Goal: Find specific page/section: Find specific page/section

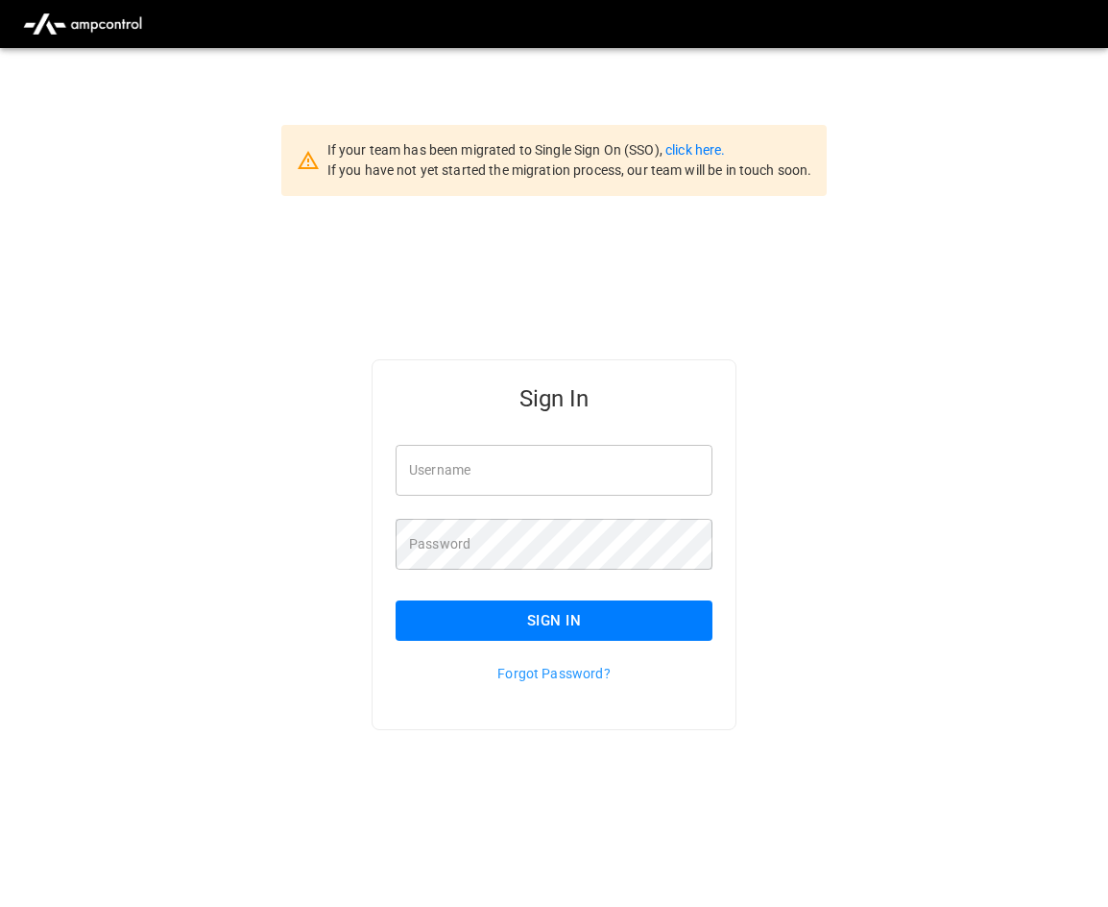
type input "**********"
click at [597, 614] on button "Sign In" at bounding box center [554, 620] width 317 height 40
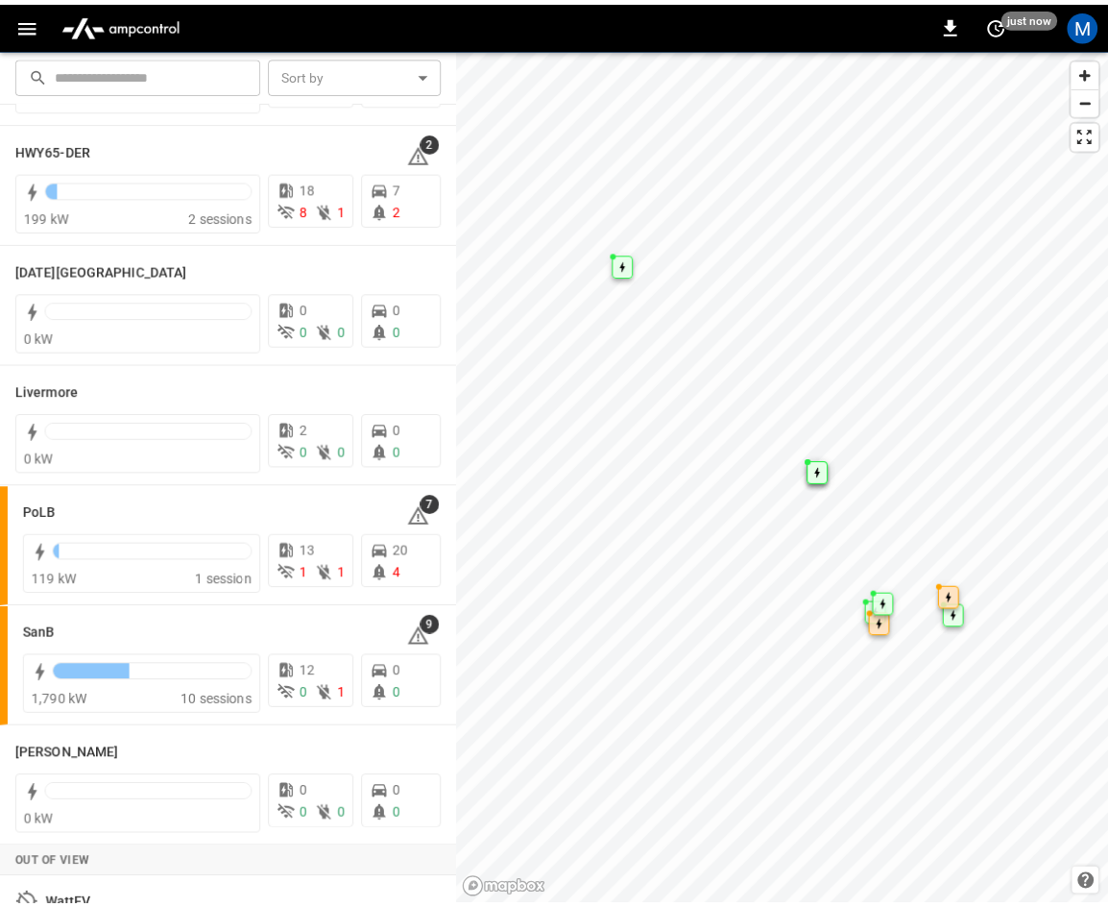
scroll to position [341, 0]
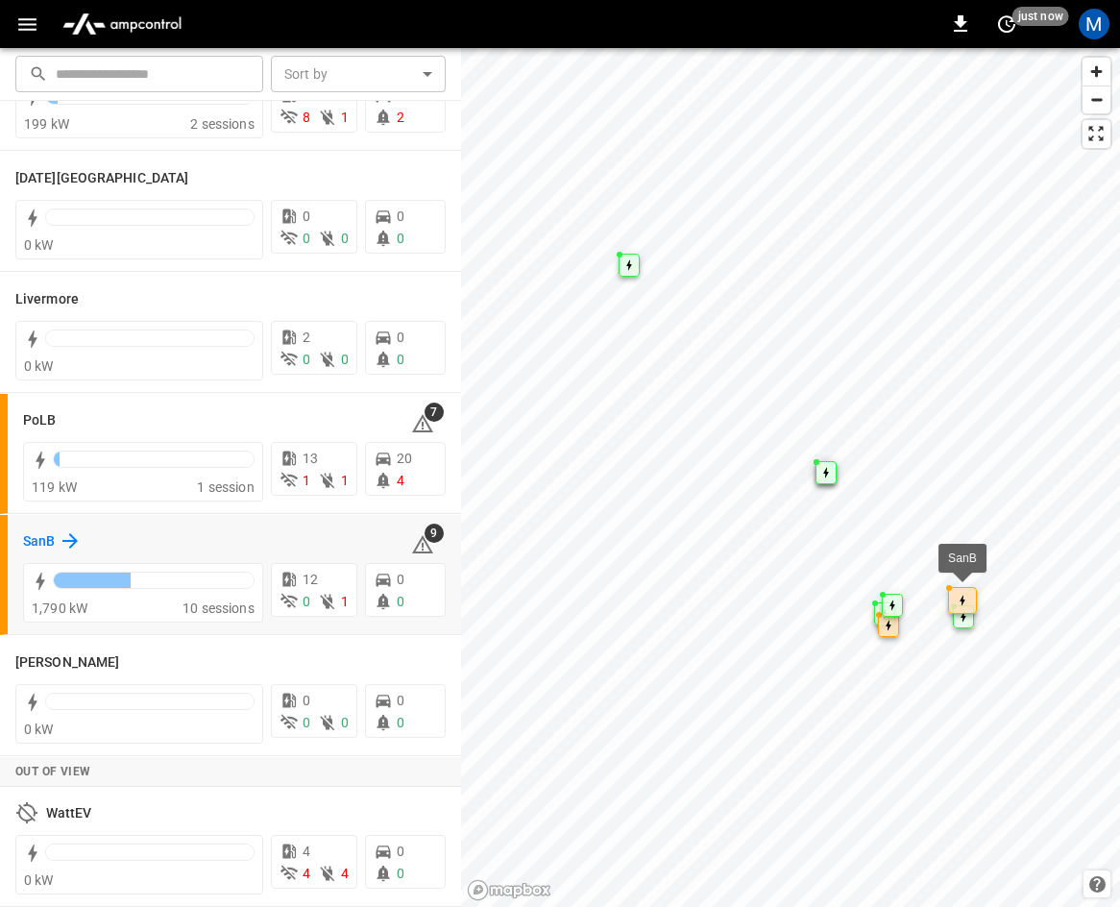
click at [67, 545] on icon at bounding box center [70, 540] width 23 height 23
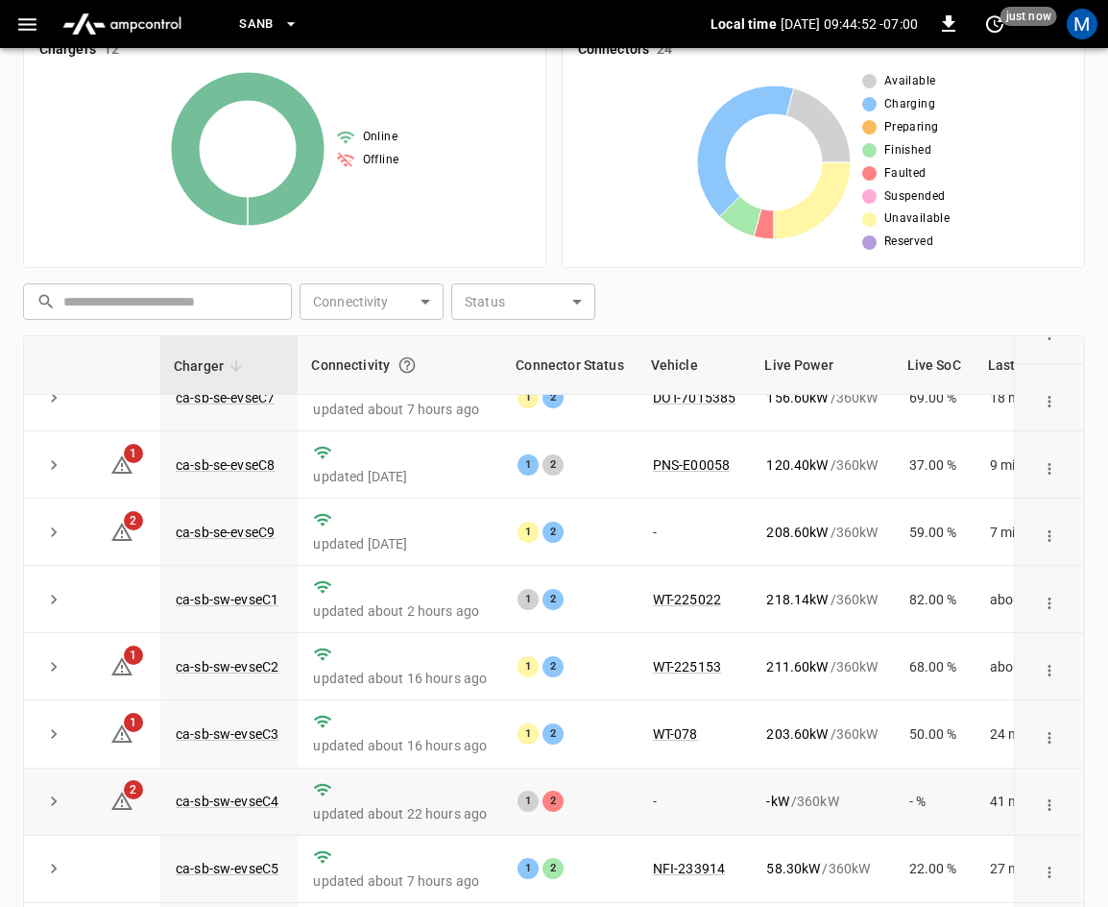
scroll to position [429, 0]
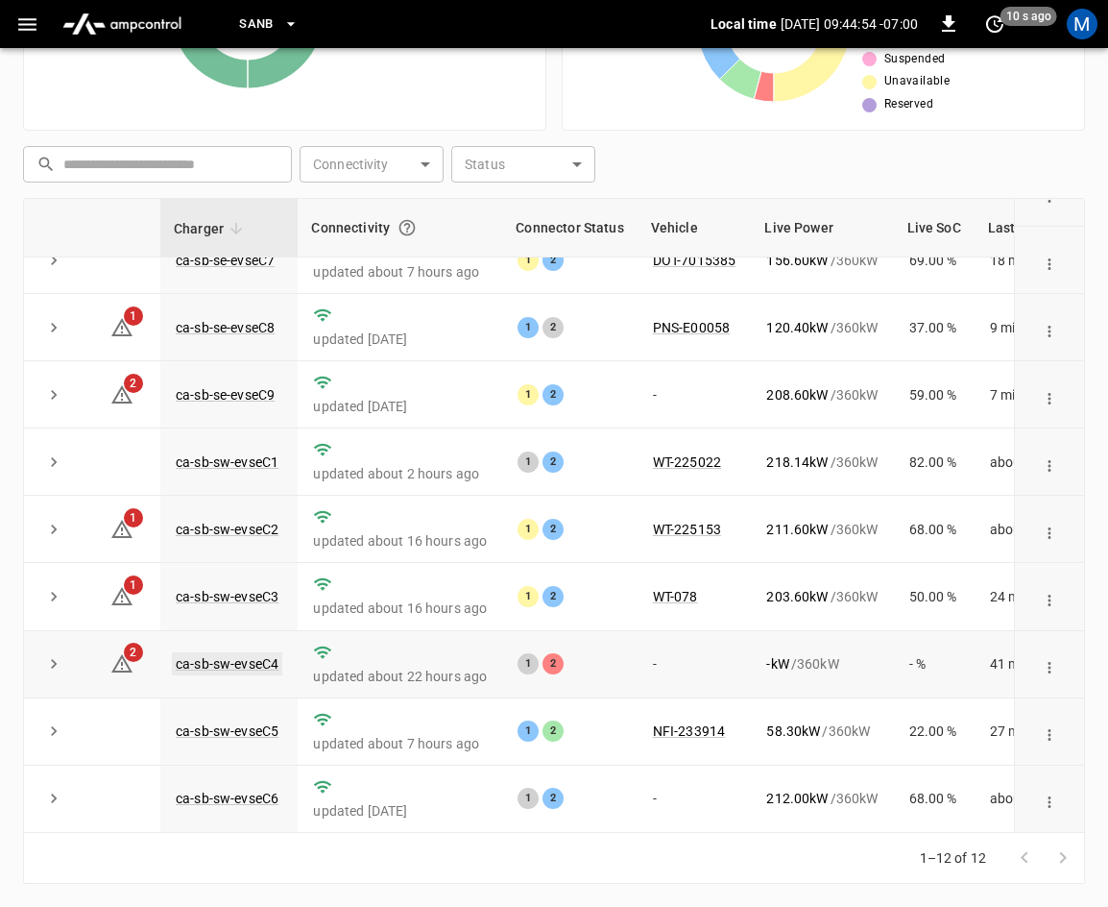
click at [267, 652] on link "ca-sb-sw-evseC4" at bounding box center [227, 663] width 110 height 23
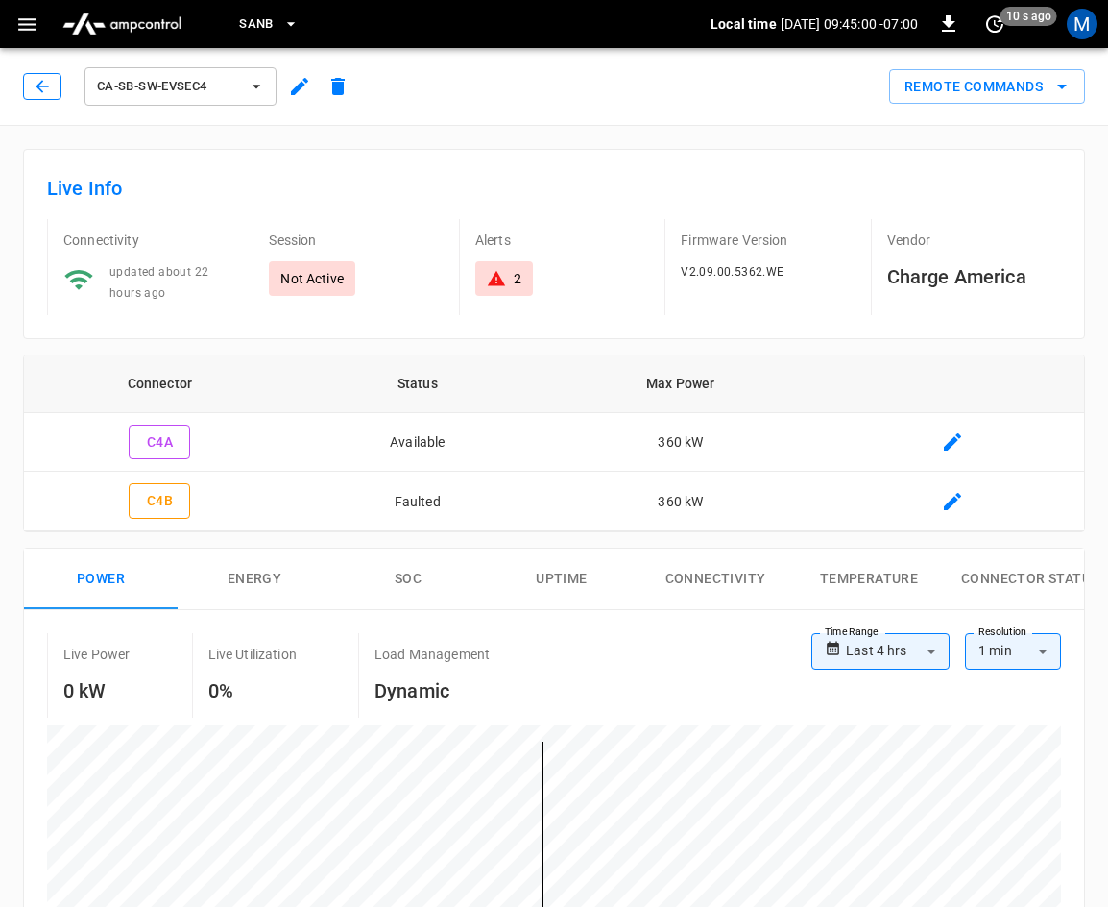
click at [36, 95] on icon "button" at bounding box center [42, 86] width 19 height 19
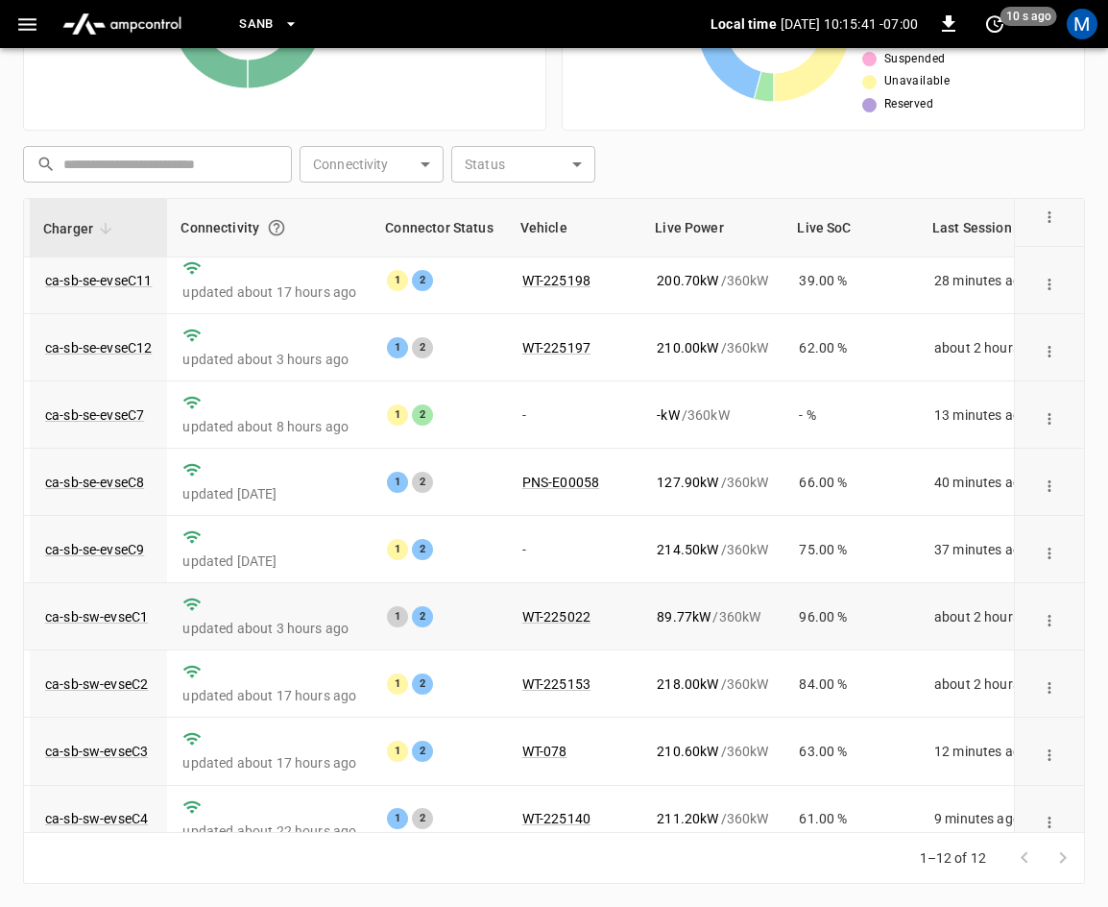
scroll to position [63, 131]
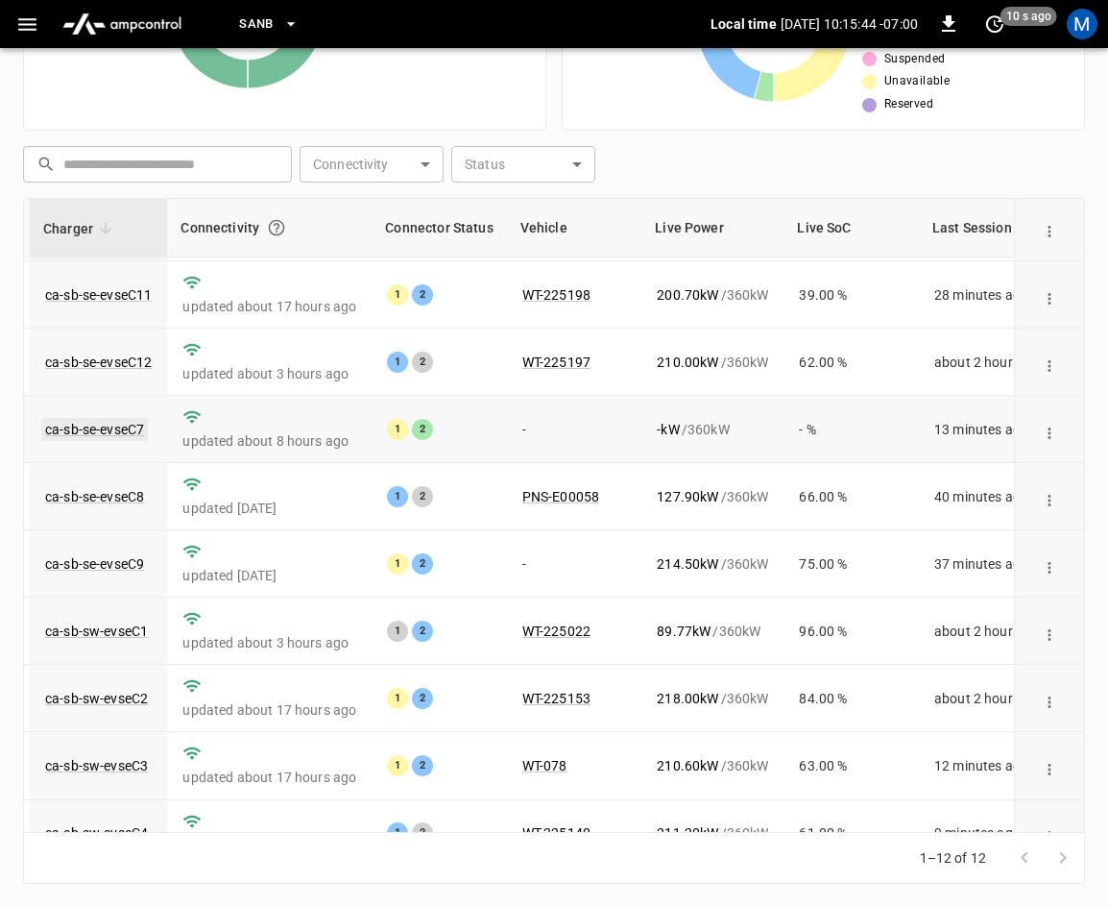
click at [116, 436] on link "ca-sb-se-evseC7" at bounding box center [94, 429] width 107 height 23
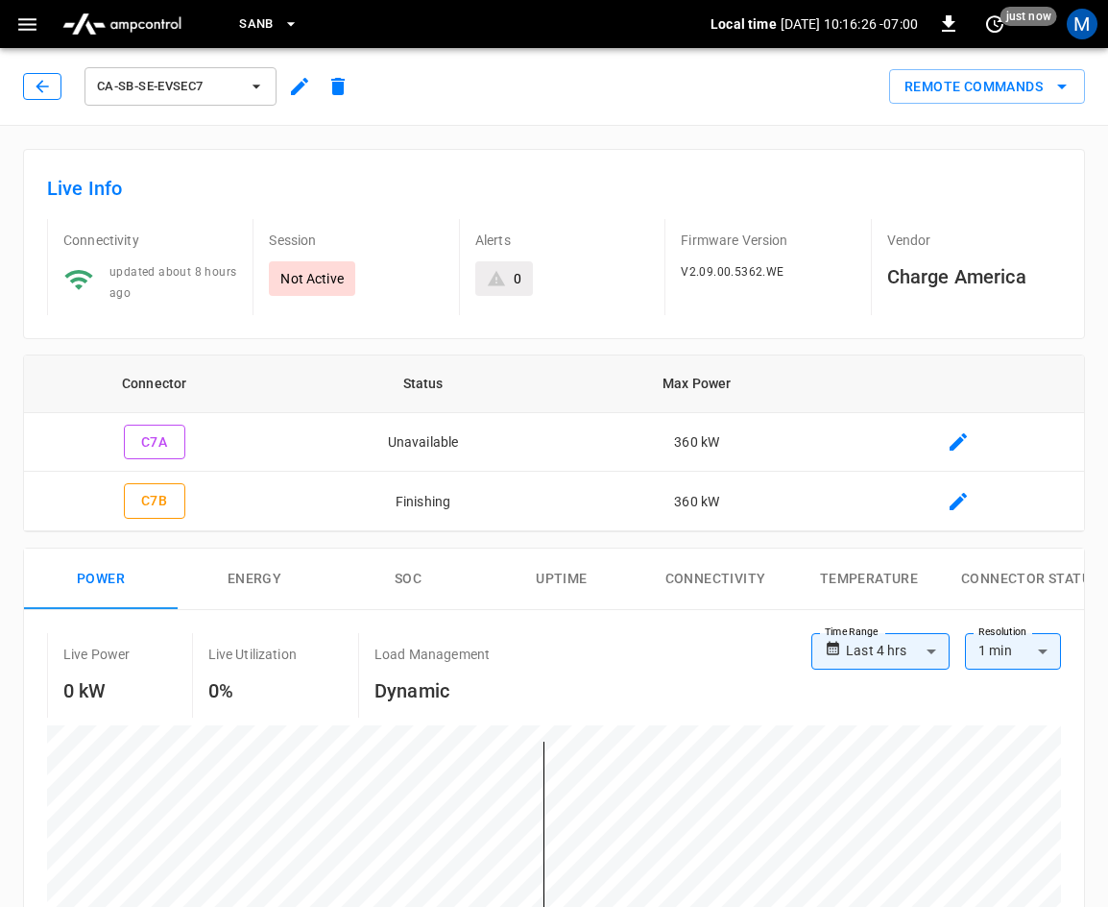
click at [47, 80] on icon "button" at bounding box center [42, 86] width 19 height 19
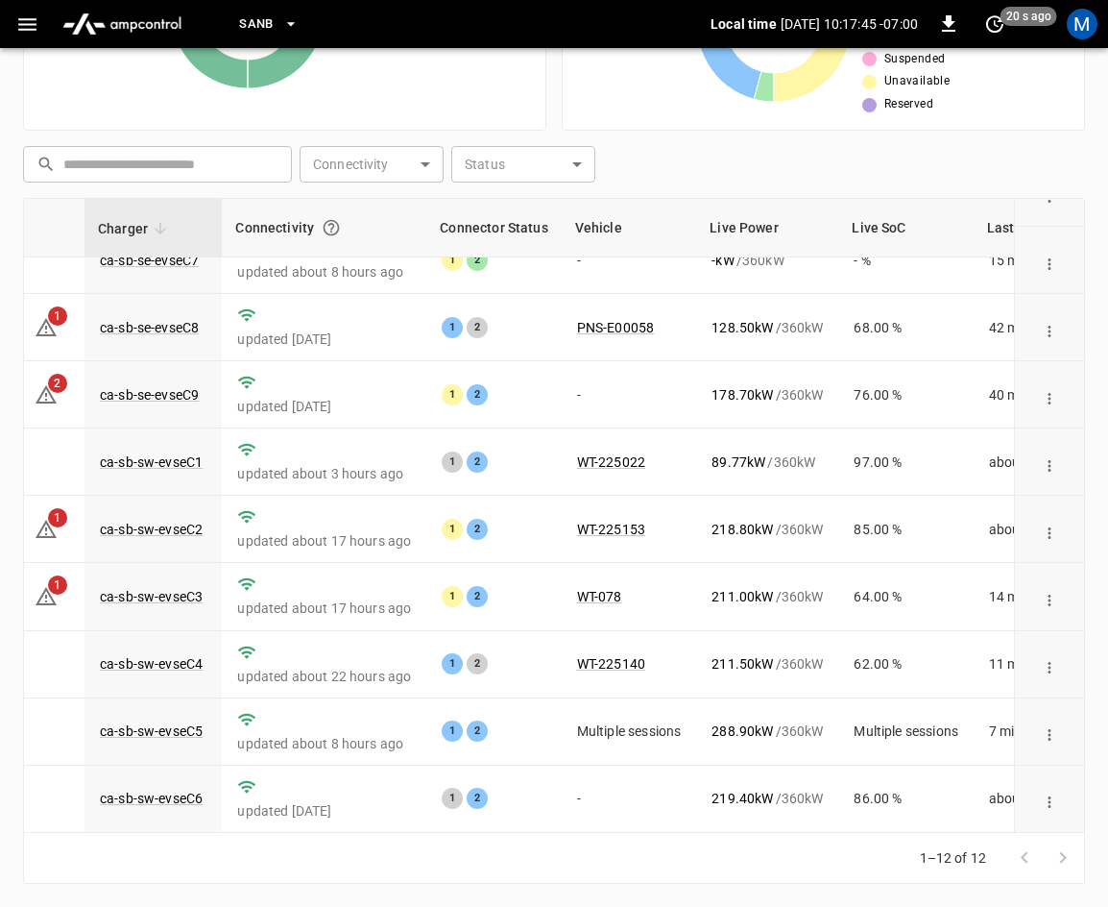
scroll to position [255, 74]
